Goal: Task Accomplishment & Management: Use online tool/utility

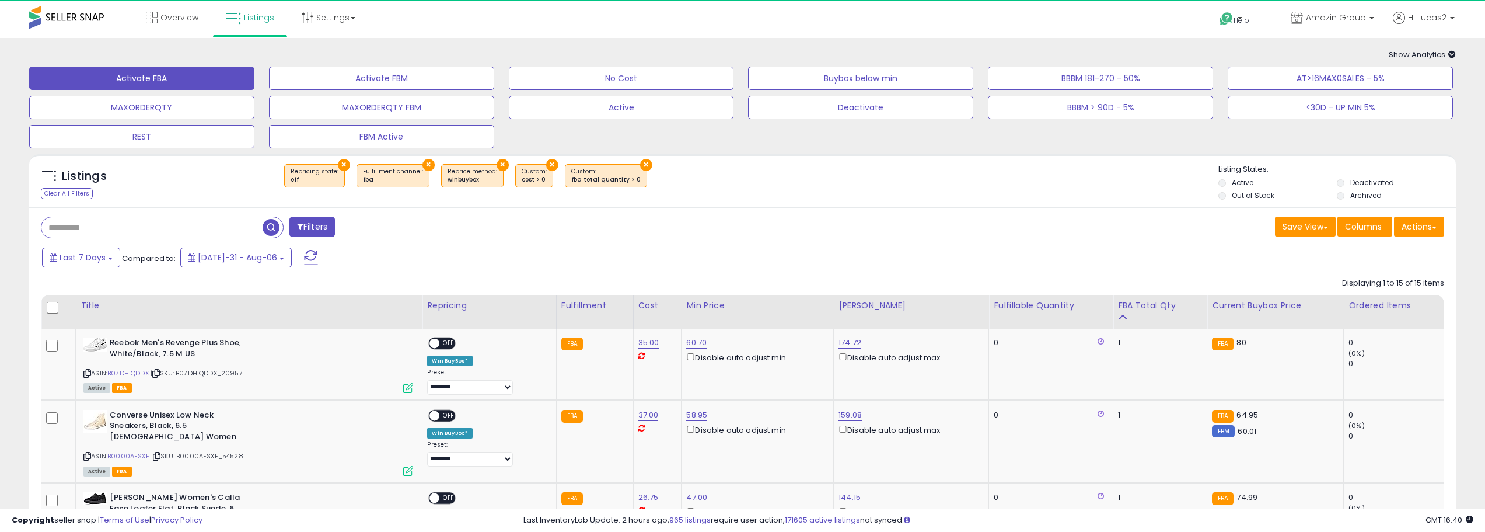
click at [90, 172] on h5 "Listings" at bounding box center [84, 176] width 45 height 16
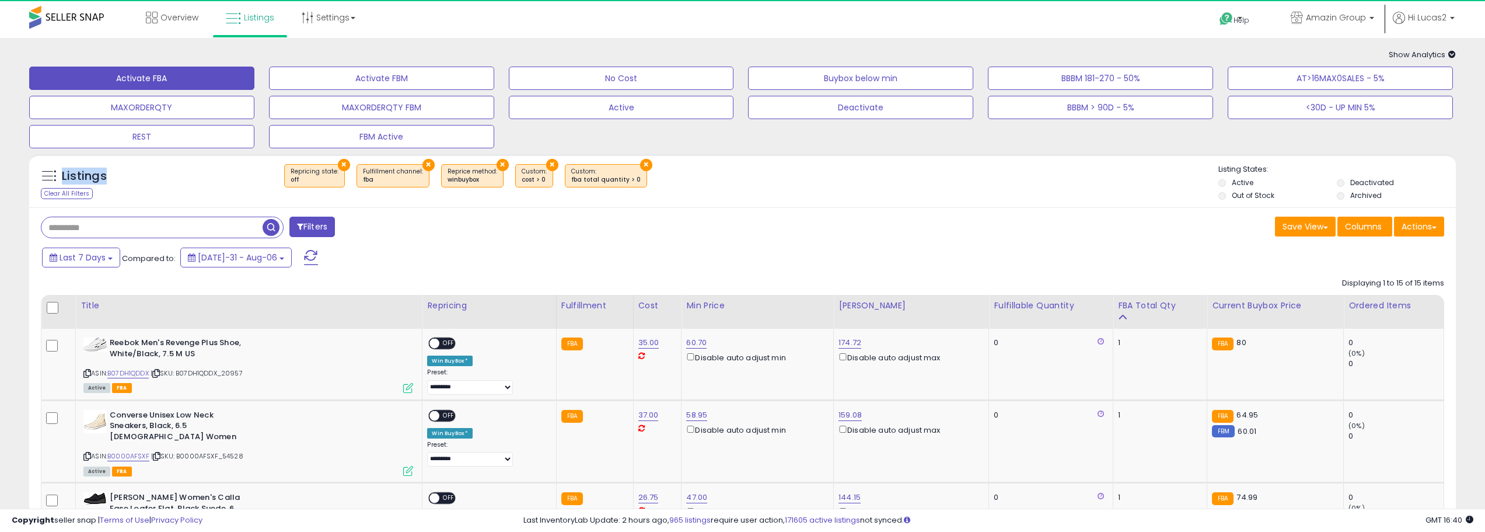
click at [79, 169] on h5 "Listings" at bounding box center [84, 176] width 45 height 16
click at [494, 71] on button "BBBM 181-270 - 50%" at bounding box center [381, 78] width 225 height 23
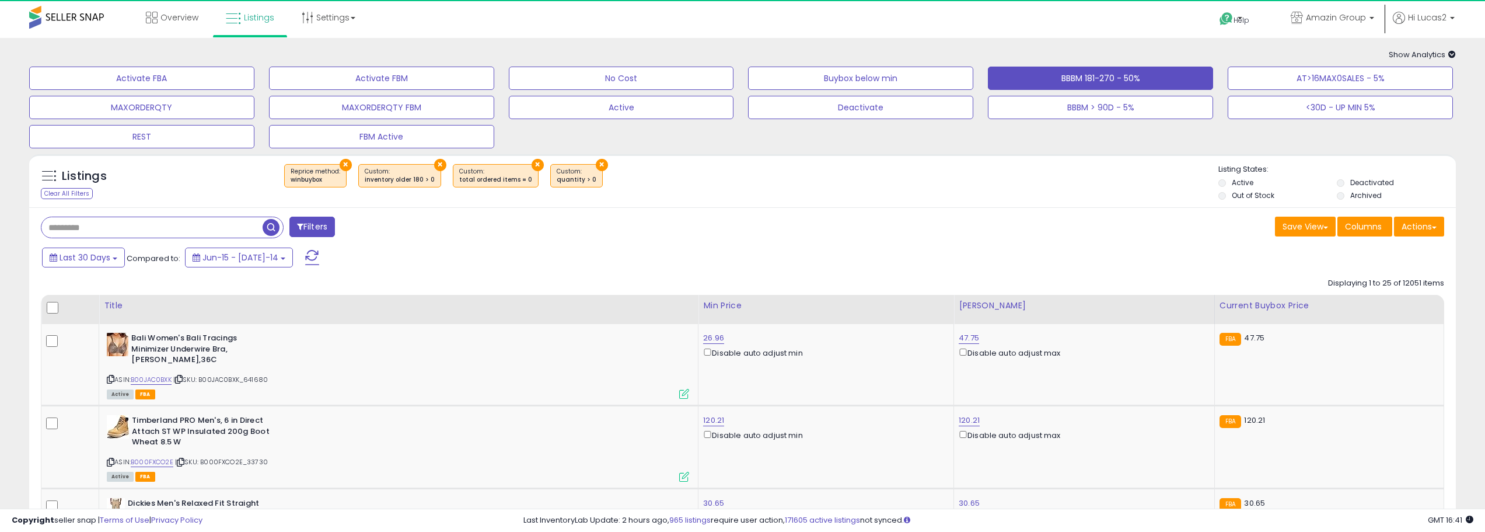
click at [765, 218] on div "Save View Save As New View Columns Actions [GEOGRAPHIC_DATA]" at bounding box center [1098, 228] width 711 height 23
click at [1439, 229] on button "Actions" at bounding box center [1419, 227] width 50 height 20
click at [1404, 284] on link "Export Visible Columns" at bounding box center [1372, 280] width 128 height 18
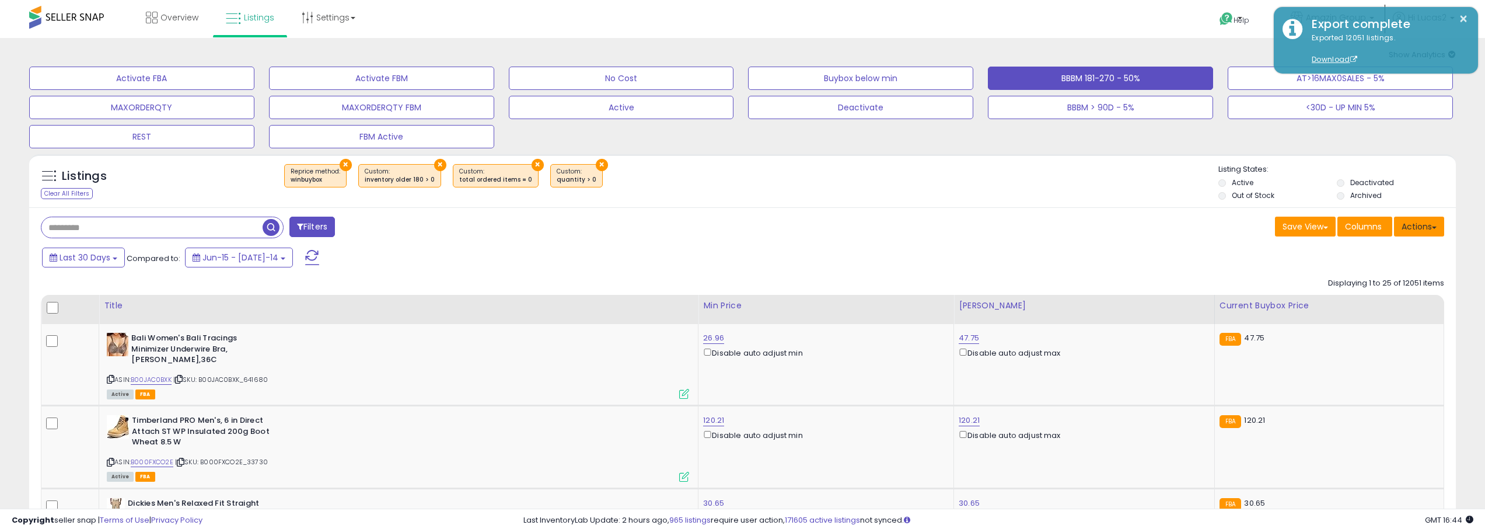
click at [1421, 220] on button "Actions" at bounding box center [1419, 227] width 50 height 20
click at [1384, 248] on link "Import" at bounding box center [1372, 251] width 128 height 18
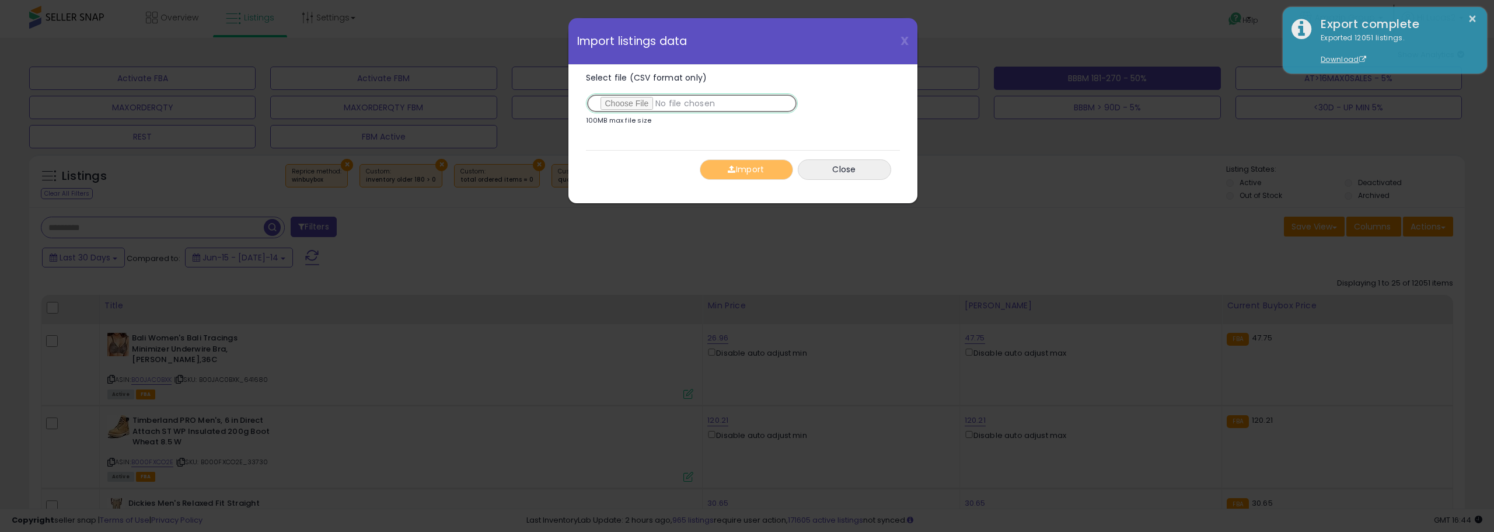
click at [643, 105] on input "Select file (CSV format only)" at bounding box center [692, 103] width 212 height 20
type input "**********"
click at [727, 174] on button "Import" at bounding box center [746, 169] width 93 height 20
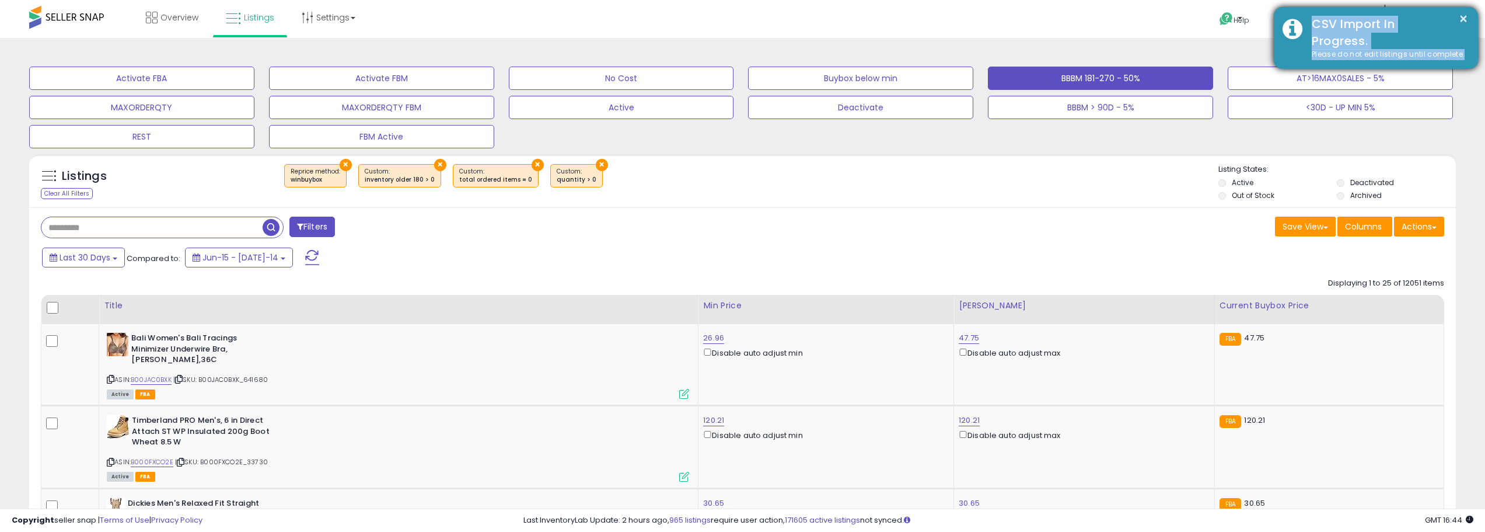
drag, startPoint x: 1467, startPoint y: 52, endPoint x: 1313, endPoint y: 26, distance: 156.2
click at [1313, 26] on div "× CSV Import In Progress. Please do not edit listings until complete." at bounding box center [1376, 38] width 204 height 62
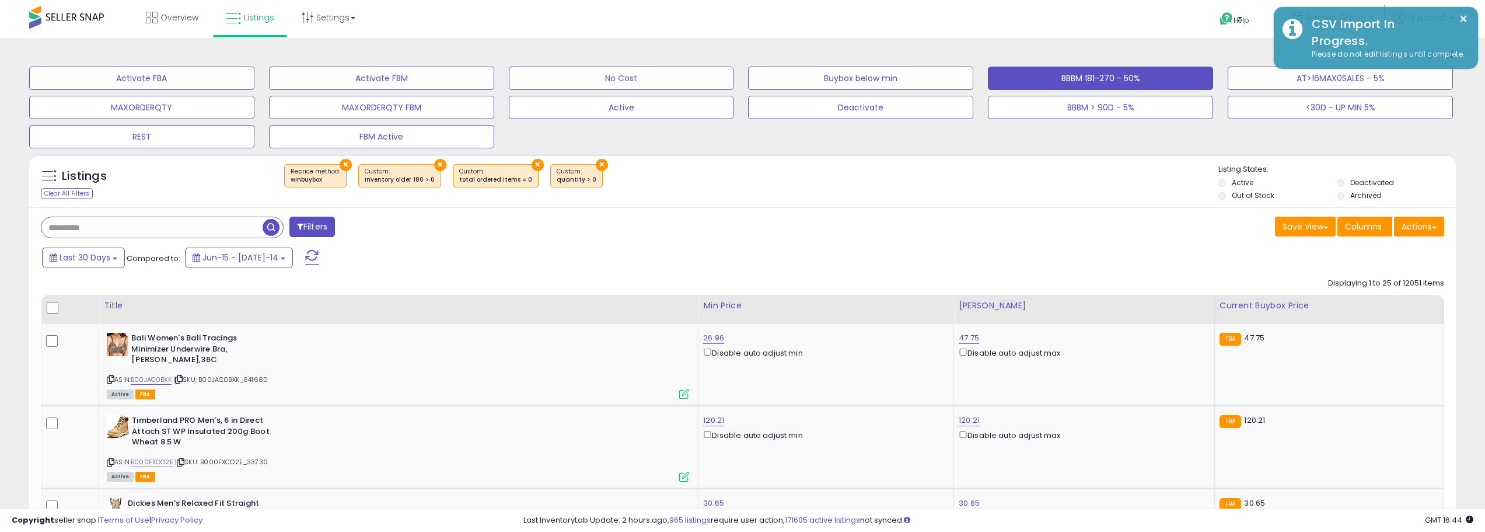
click at [636, 230] on div "Filters" at bounding box center [387, 228] width 711 height 23
drag, startPoint x: 582, startPoint y: 185, endPoint x: 281, endPoint y: 159, distance: 301.7
click at [281, 159] on div "Listings Clear All Filters × Reprice method × × ×" at bounding box center [742, 181] width 1427 height 54
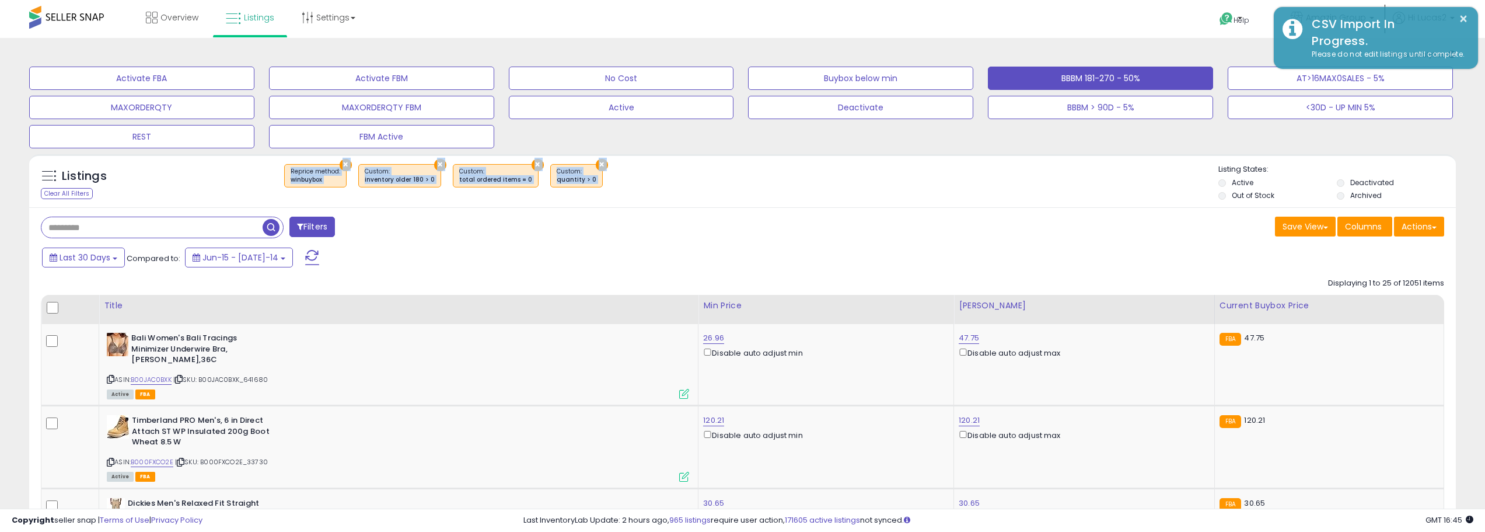
drag, startPoint x: 281, startPoint y: 159, endPoint x: 584, endPoint y: 184, distance: 303.9
click at [584, 184] on div "Listings Clear All Filters × Reprice method × × ×" at bounding box center [742, 181] width 1427 height 54
click at [594, 183] on div "× winbuybox" at bounding box center [745, 180] width 950 height 33
click at [88, 176] on h5 "Listings" at bounding box center [84, 176] width 45 height 16
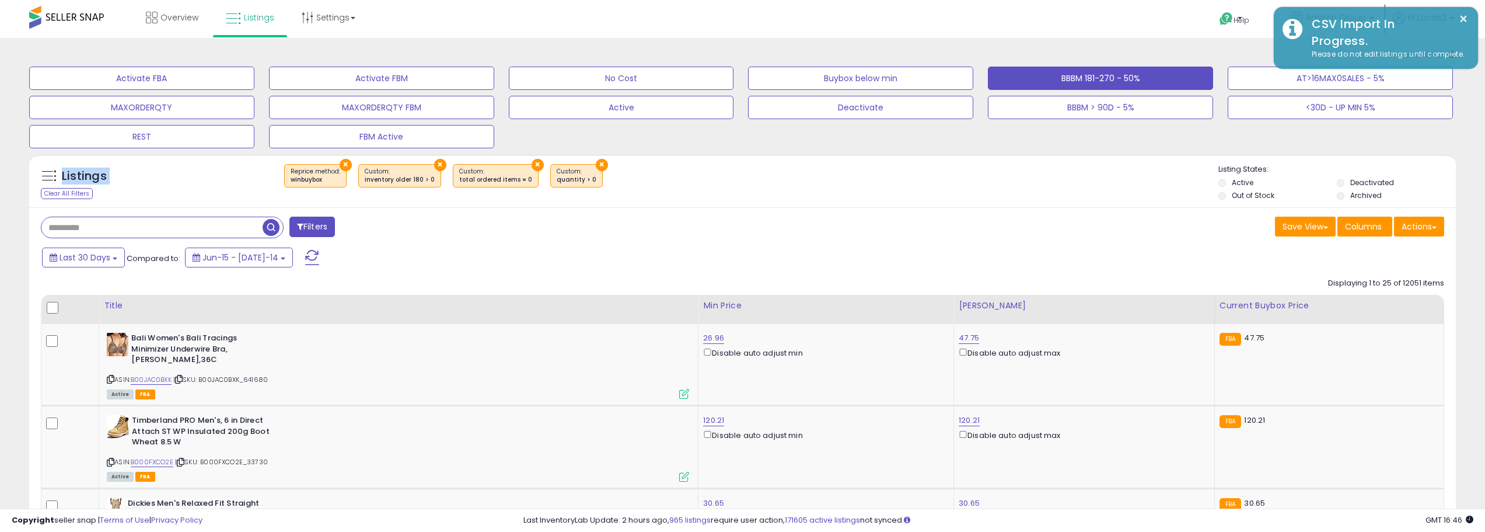
click at [88, 176] on h5 "Listings" at bounding box center [84, 176] width 45 height 16
click at [82, 175] on h5 "Listings" at bounding box center [84, 176] width 45 height 16
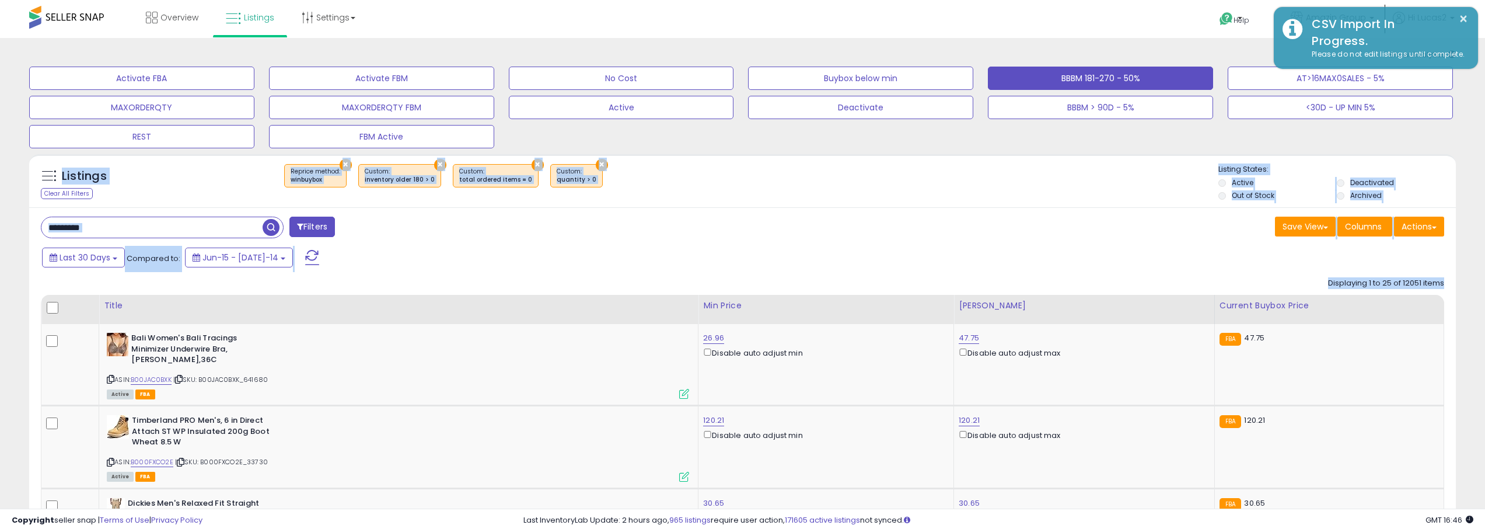
drag, startPoint x: 62, startPoint y: 173, endPoint x: 796, endPoint y: 283, distance: 742.5
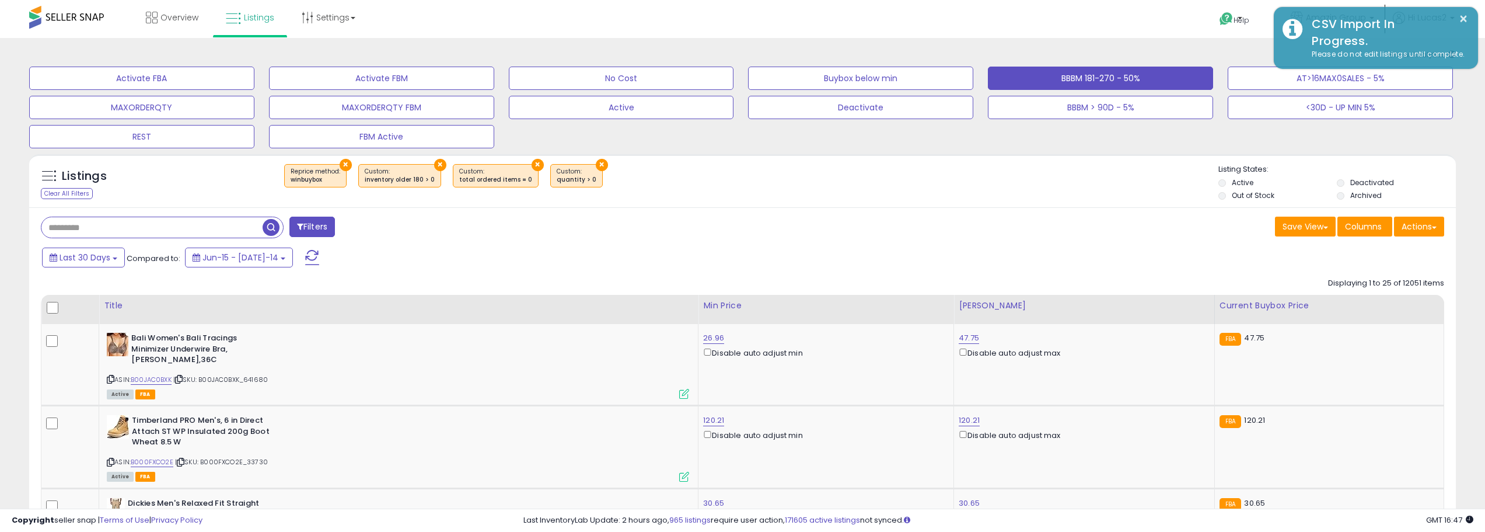
click at [82, 176] on h5 "Listings" at bounding box center [84, 176] width 45 height 16
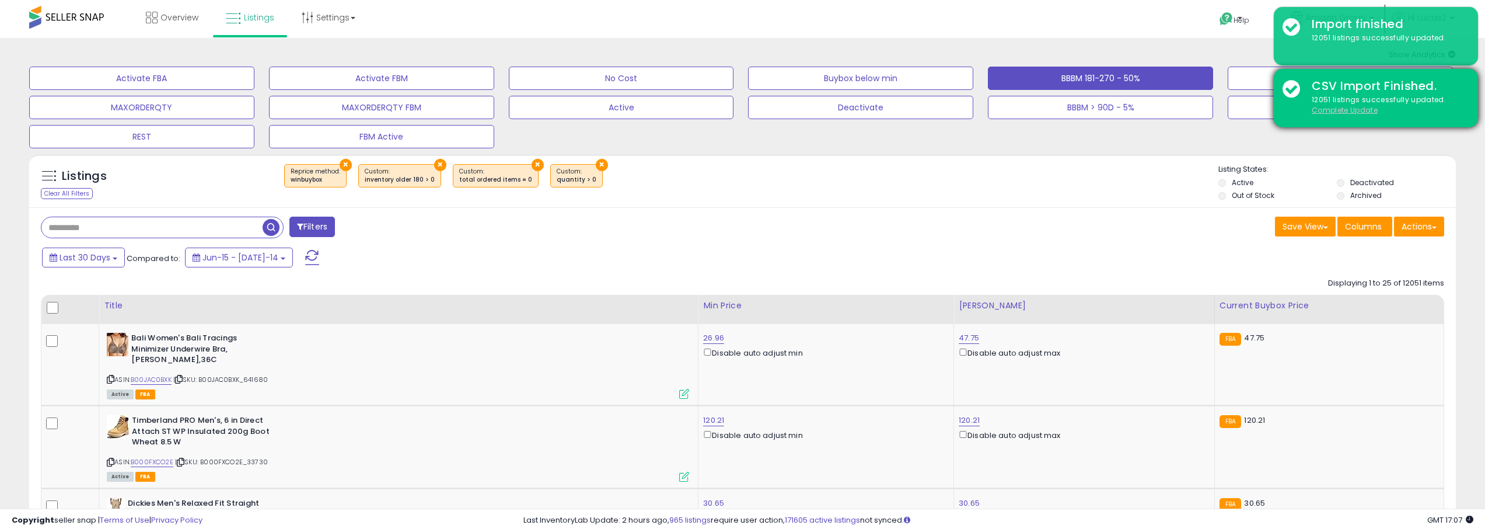
click at [1349, 106] on u "Complete Update" at bounding box center [1345, 110] width 66 height 10
